Goal: Find specific page/section: Find specific page/section

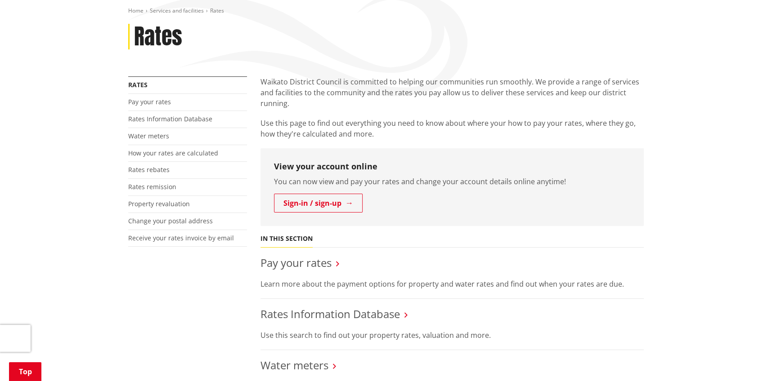
scroll to position [135, 0]
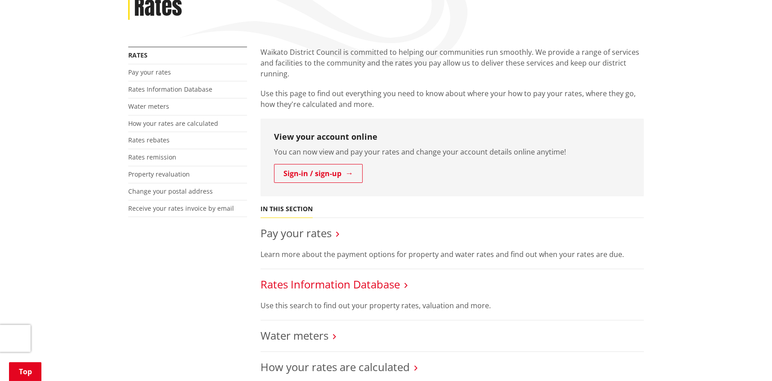
click at [317, 285] on link "Rates Information Database" at bounding box center [329, 284] width 139 height 15
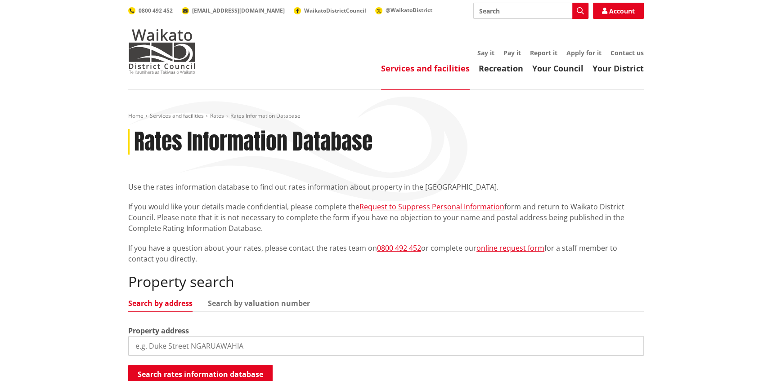
click at [156, 350] on input "search" at bounding box center [385, 346] width 515 height 20
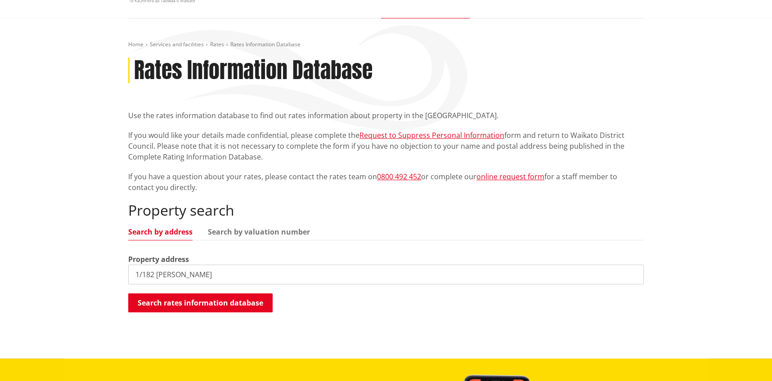
scroll to position [89, 0]
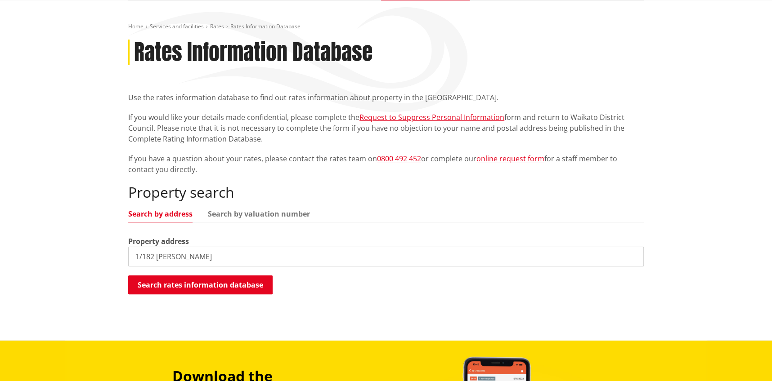
drag, startPoint x: 142, startPoint y: 257, endPoint x: 84, endPoint y: 255, distance: 57.6
click at [88, 256] on div "Home Services and facilities Rates Rates Information Database Rates Information…" at bounding box center [386, 170] width 772 height 340
click at [193, 255] on input "182 glen" at bounding box center [385, 257] width 515 height 20
type input "182 gleneagles"
click at [158, 282] on button "Search rates information database" at bounding box center [200, 285] width 144 height 19
